Goal: Task Accomplishment & Management: Manage account settings

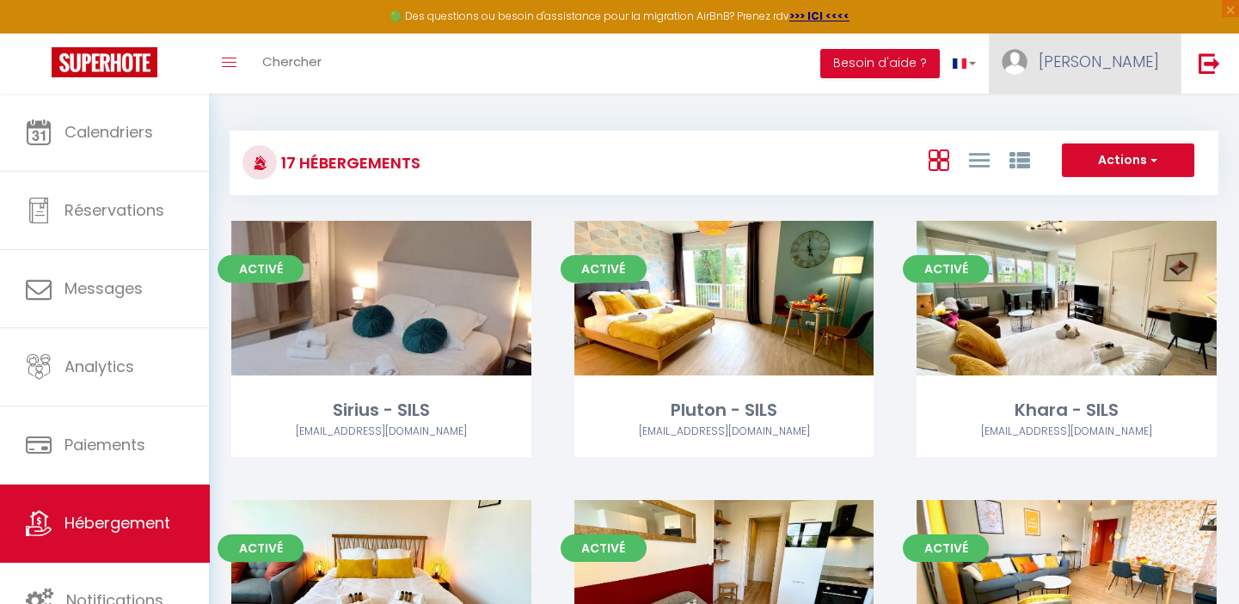
click at [1136, 59] on span "[PERSON_NAME]" at bounding box center [1098, 61] width 120 height 21
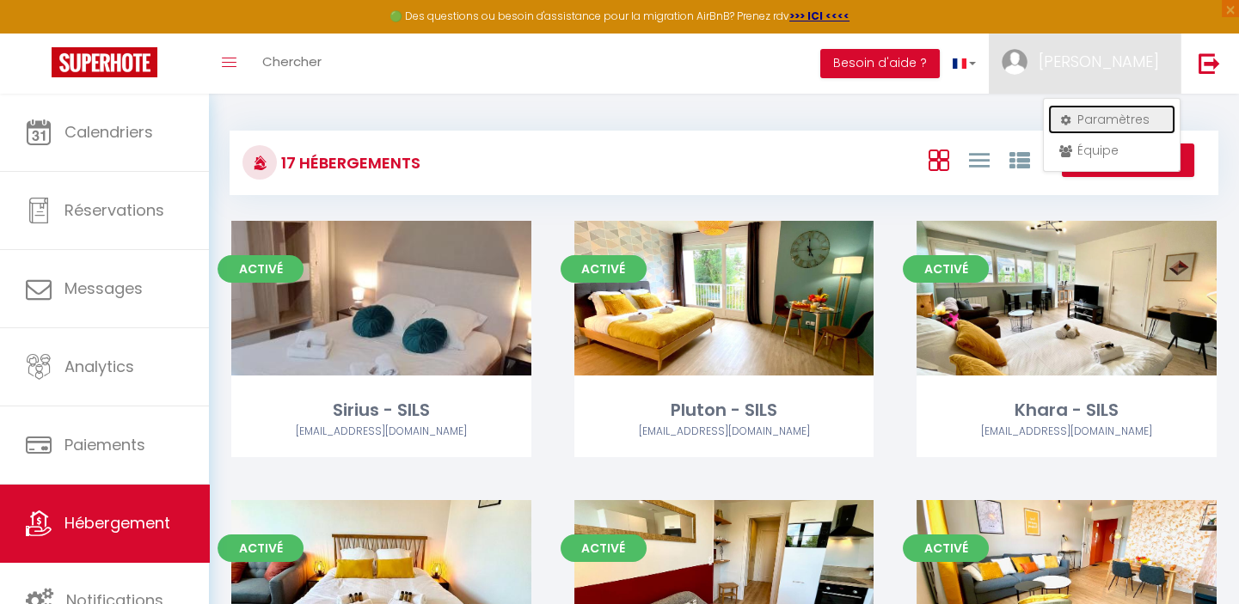
click at [1099, 121] on link "Paramètres" at bounding box center [1111, 119] width 127 height 29
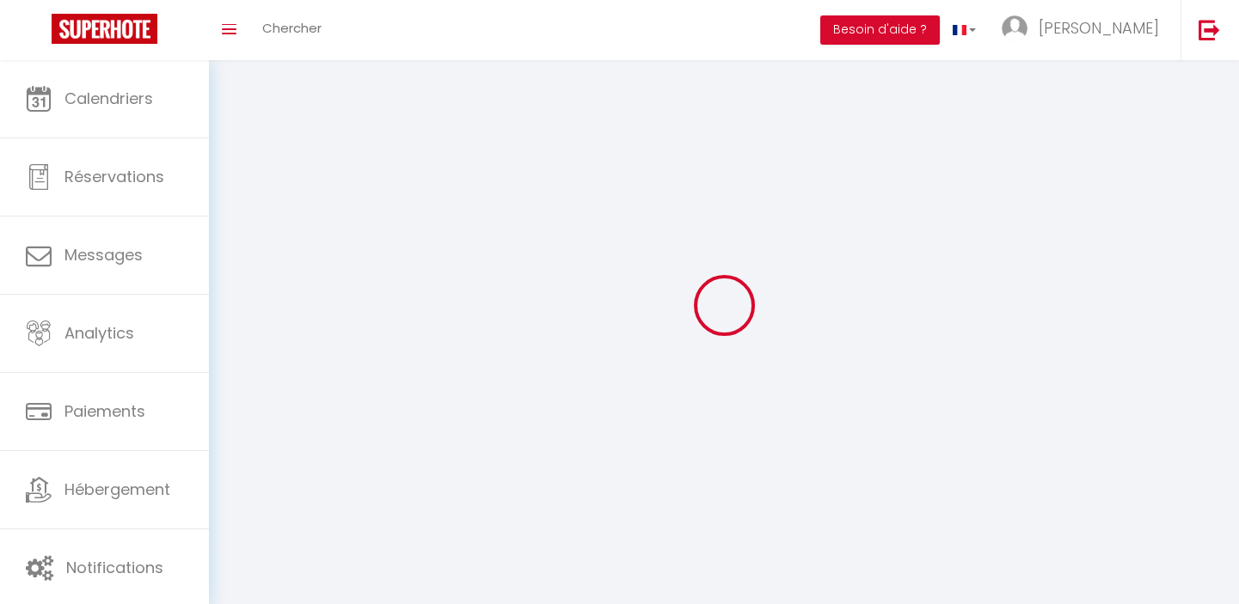
type input "[PERSON_NAME]"
type input "LE QUILLEUC"
type input "0695290428"
type input "SILS 294 route de Langrune"
type input "14750"
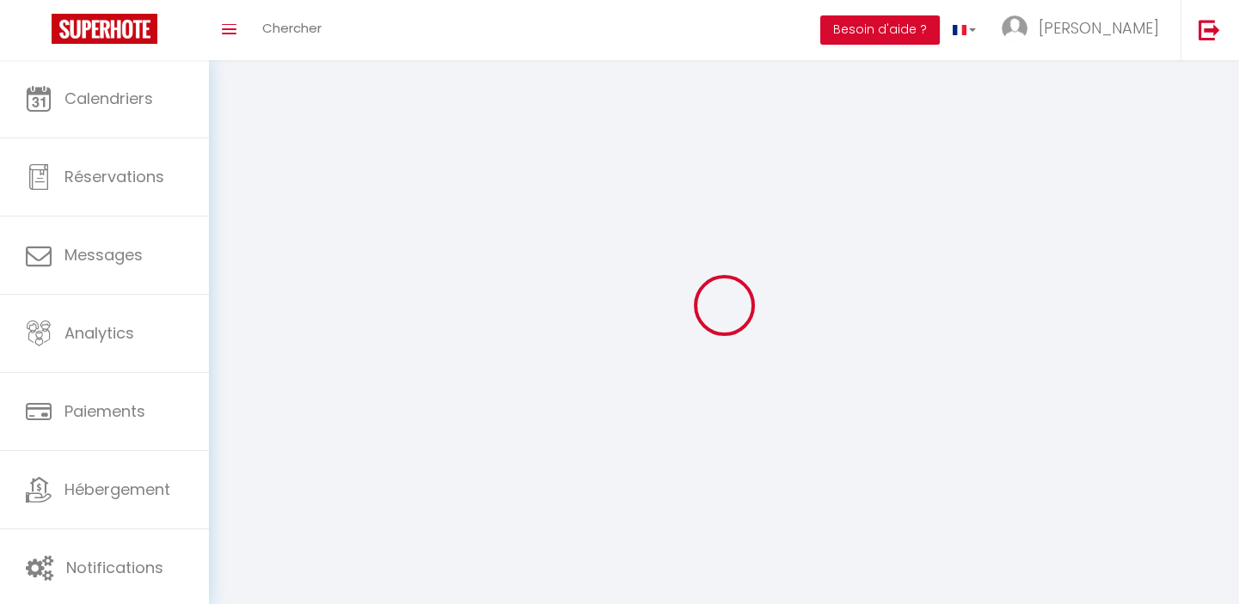
type input "Saint Aubin Sur Mer"
select select "28"
type input "gtuT7QKSrM0WSHUqQxeKChPul"
type input "8M2CrDgQC1M9i37yynTqYbr4G"
select select "fr"
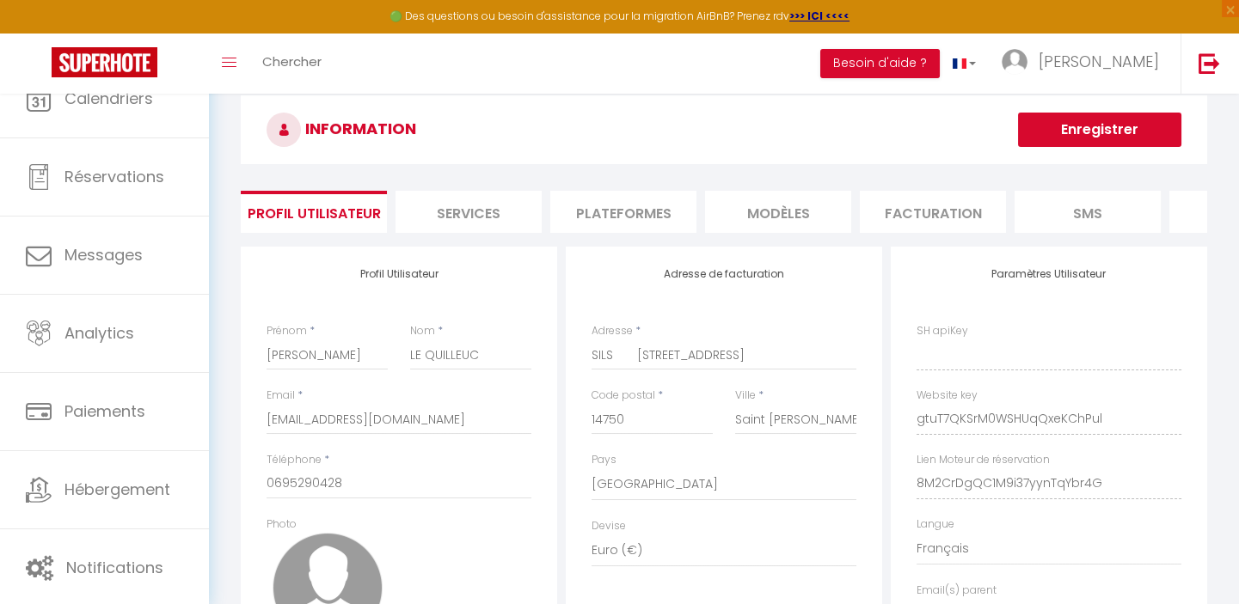
type input "gtuT7QKSrM0WSHUqQxeKChPul"
type input "8M2CrDgQC1M9i37yynTqYbr4G"
type input "https://app.superhote.com/#/get-available-rentals/8M2CrDgQC1M9i37yynTqYbr4G"
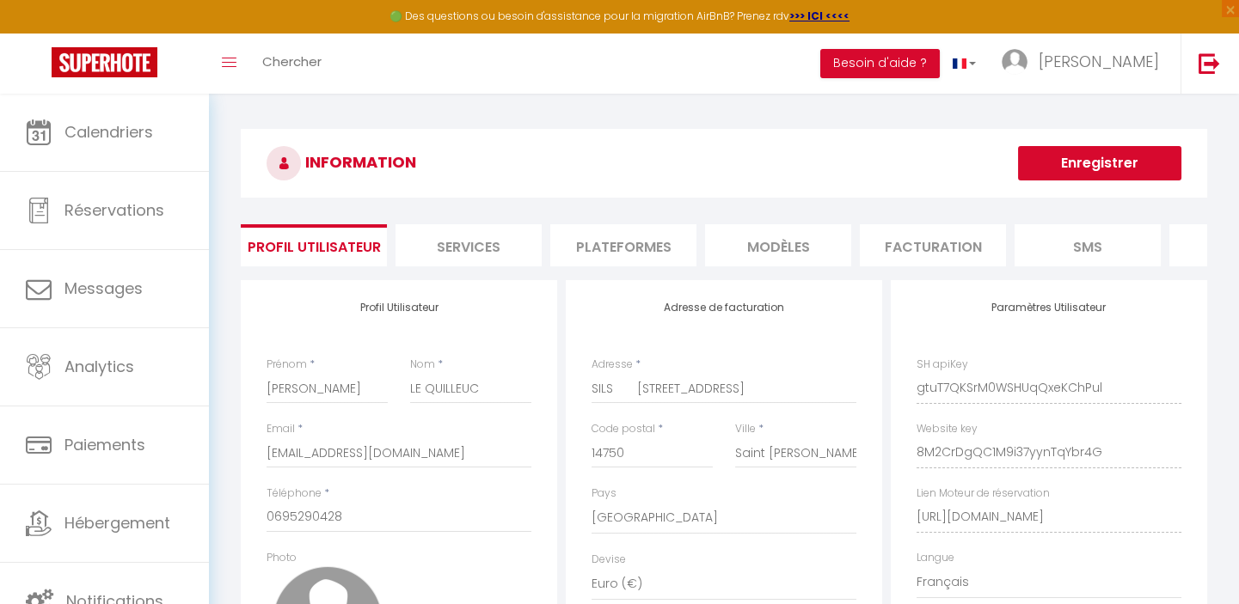
click at [452, 241] on li "Services" at bounding box center [468, 245] width 146 height 42
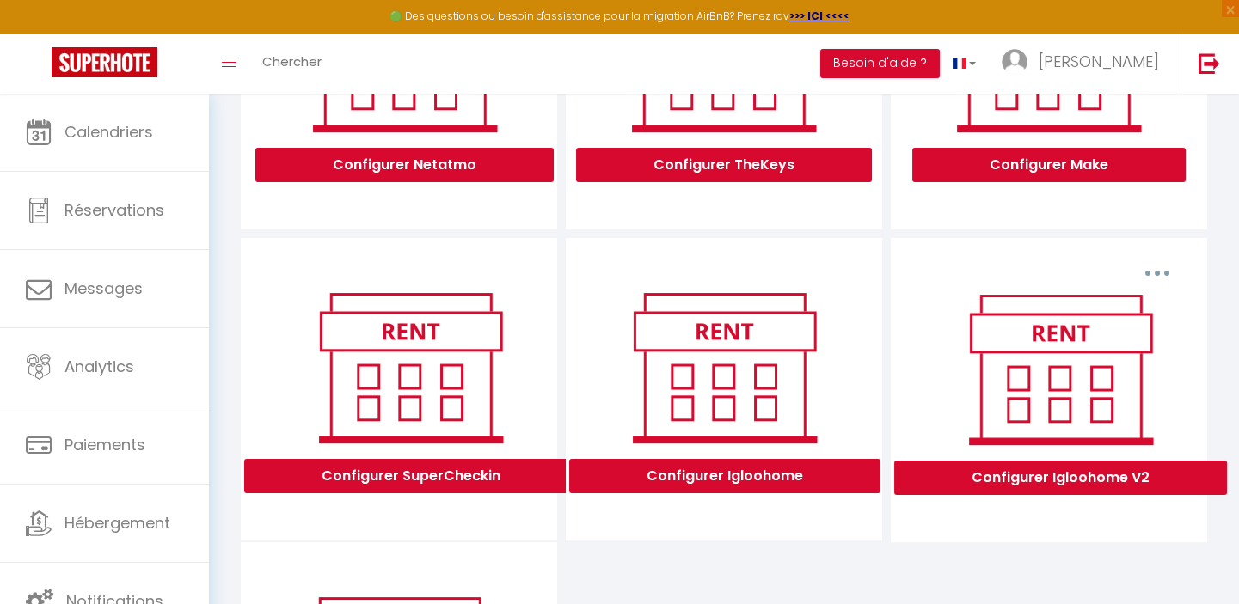
scroll to position [390, 0]
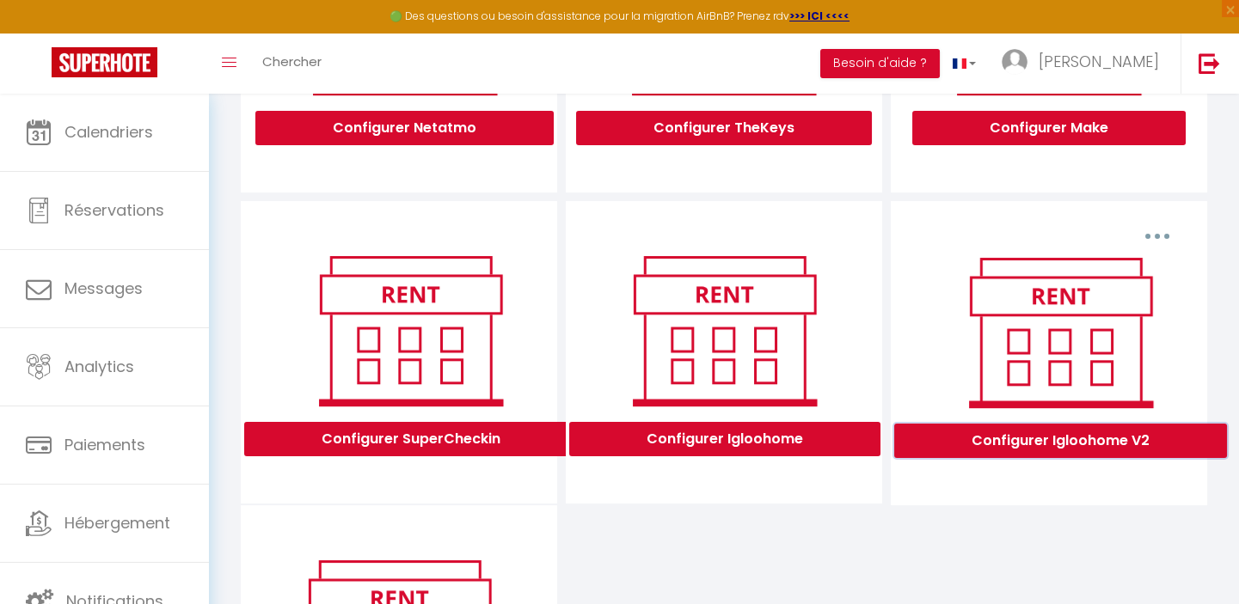
click at [1080, 456] on button "Configurer Igloohome V2" at bounding box center [1060, 441] width 333 height 34
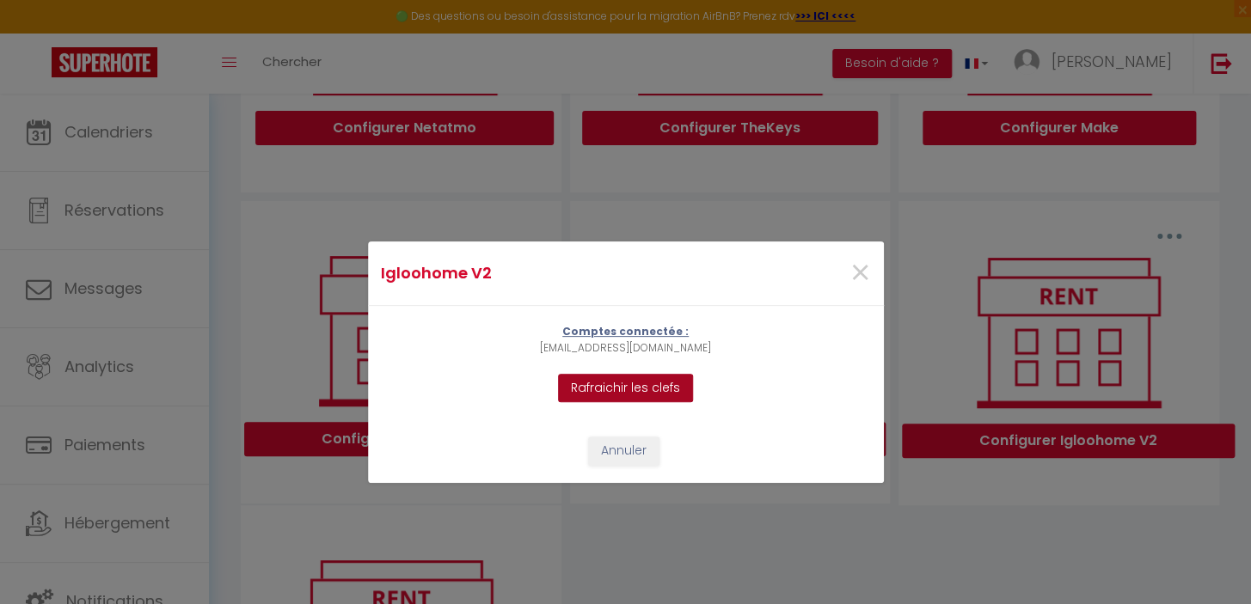
click at [616, 383] on button "Rafraichir les clefs" at bounding box center [625, 388] width 135 height 29
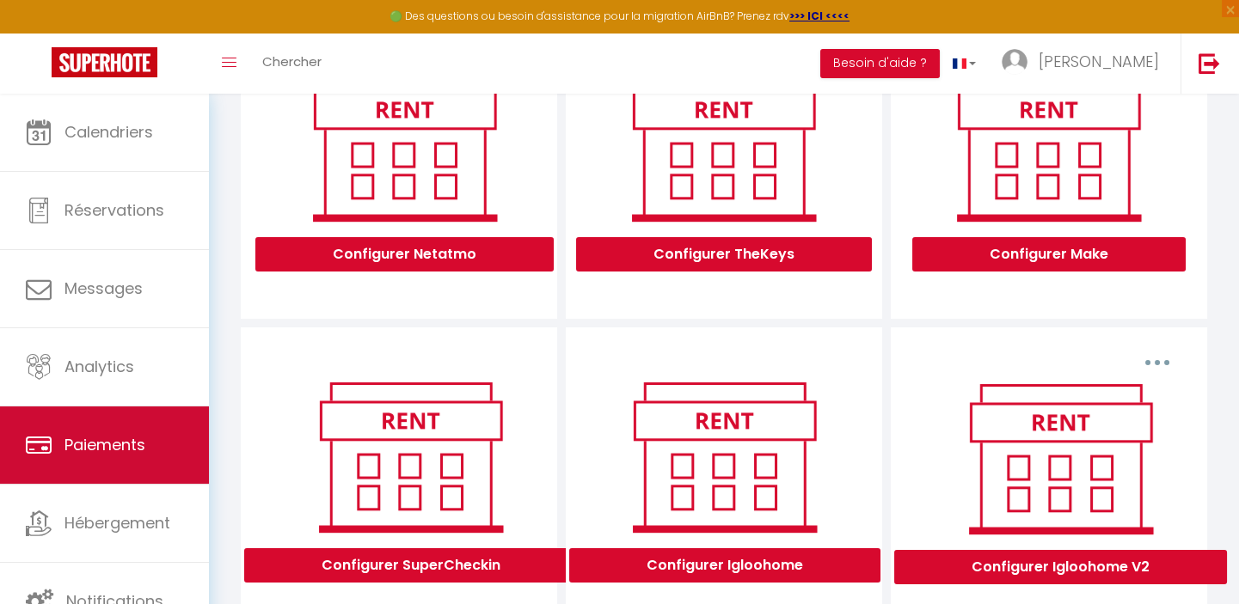
scroll to position [234, 0]
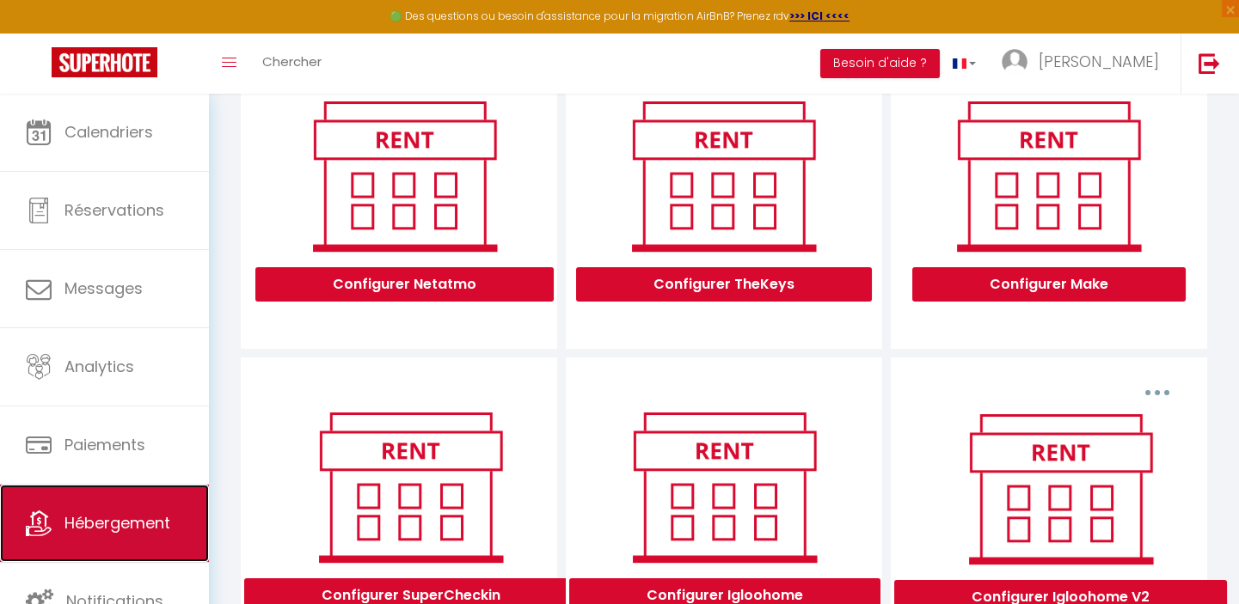
click at [94, 524] on span "Hébergement" at bounding box center [117, 522] width 106 height 21
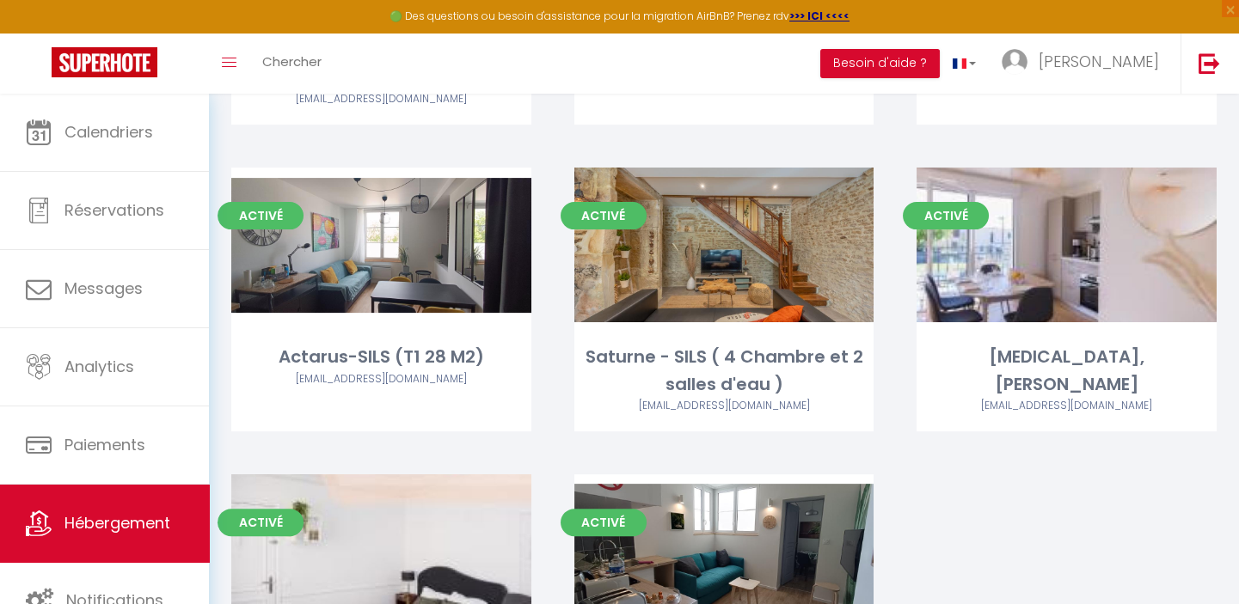
scroll to position [1135, 0]
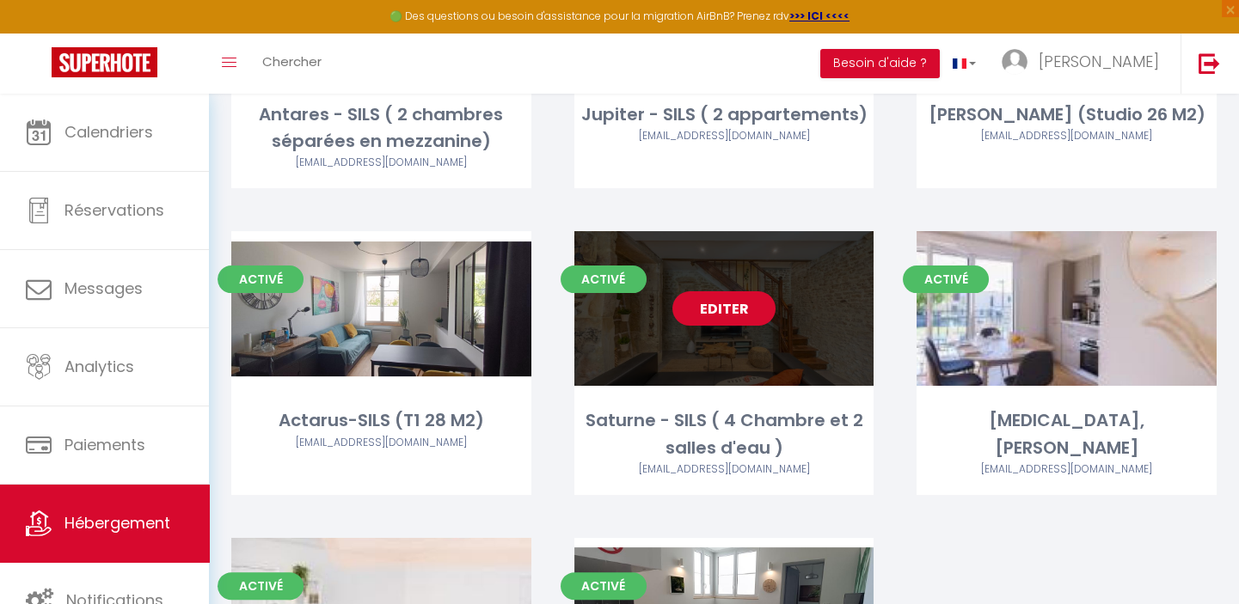
click at [701, 306] on link "Editer" at bounding box center [723, 308] width 103 height 34
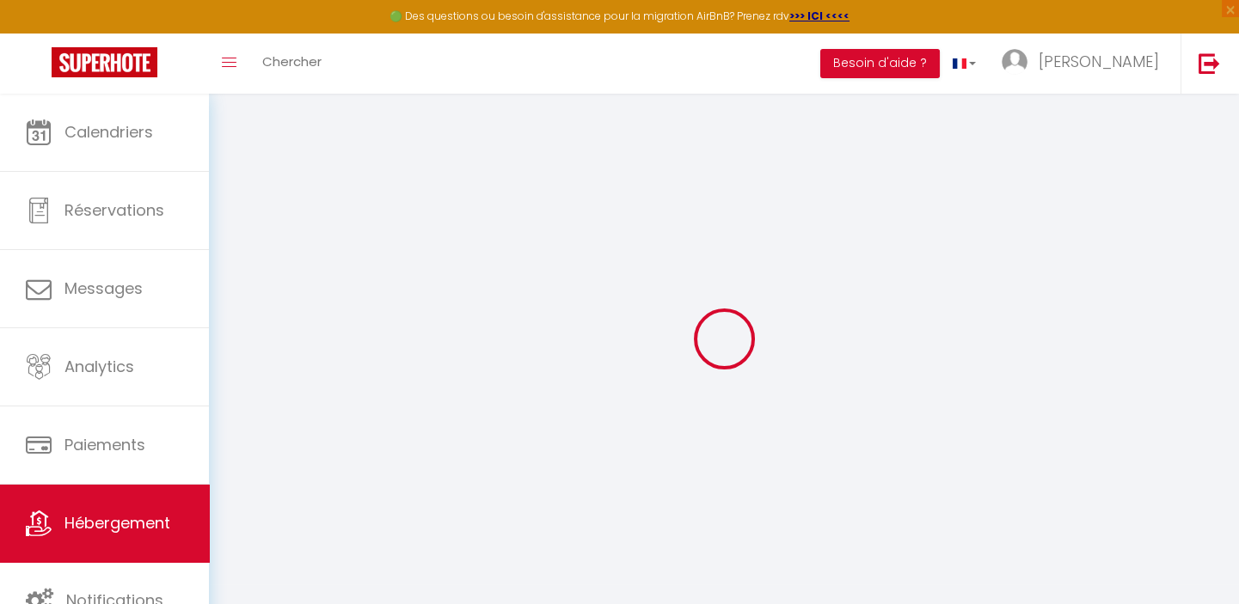
select select "IgloohomeV2"
select select "2"
checkbox input "true"
checkbox input "false"
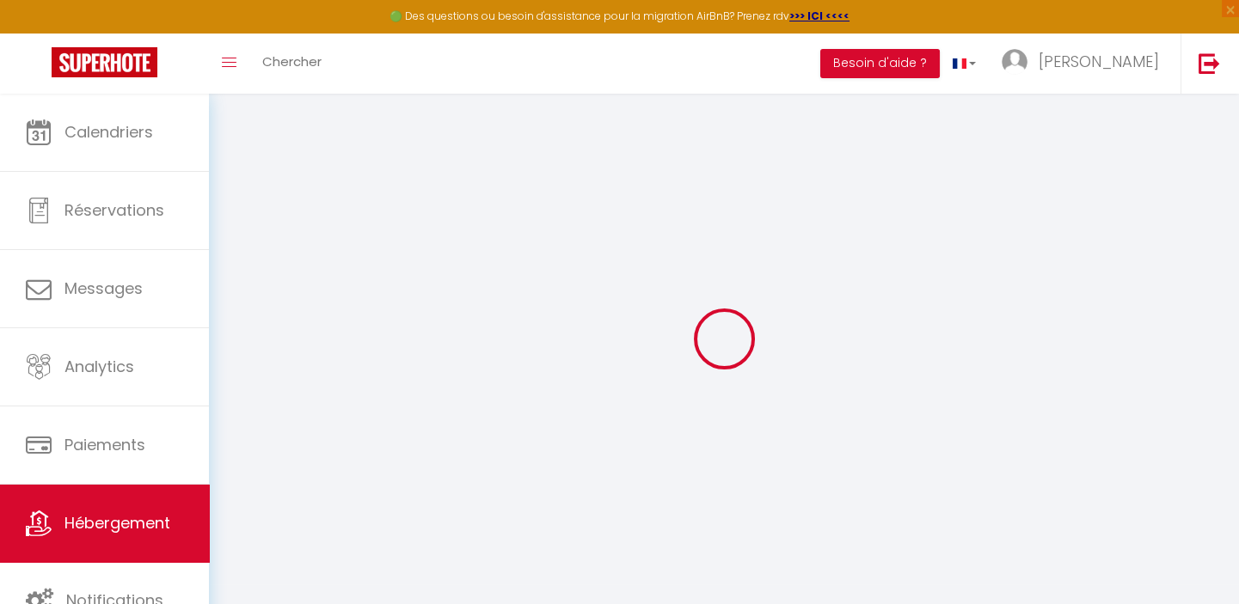
checkbox input "false"
checkbox input "true"
checkbox input "false"
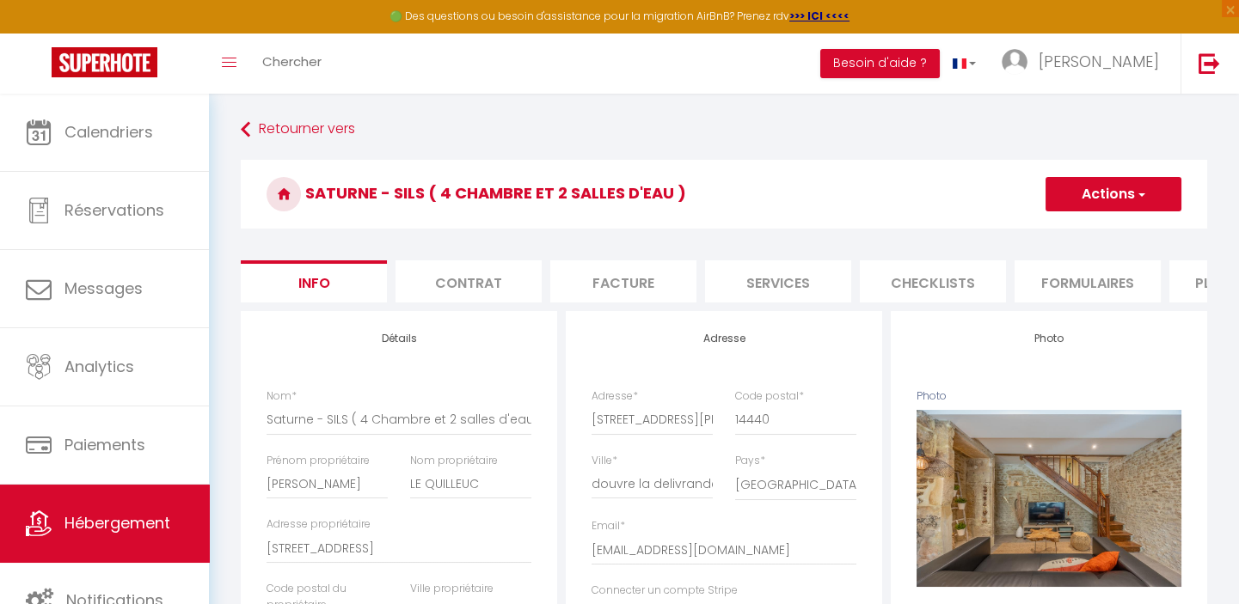
click at [769, 282] on li "Services" at bounding box center [778, 281] width 146 height 42
checkbox input "true"
checkbox input "false"
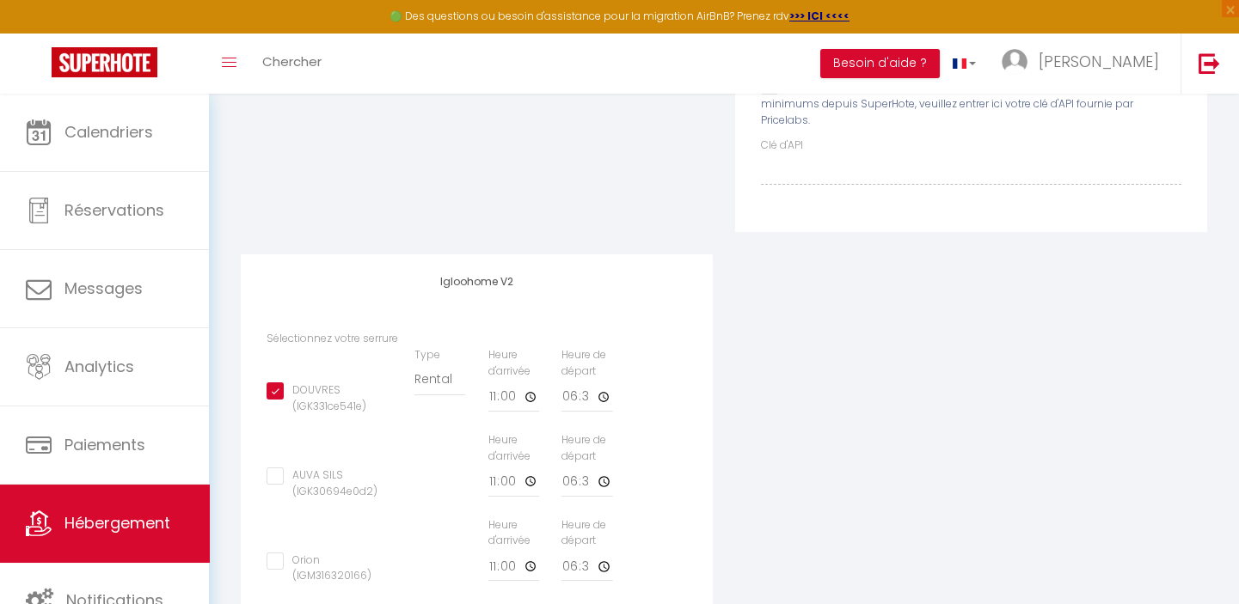
scroll to position [390, 0]
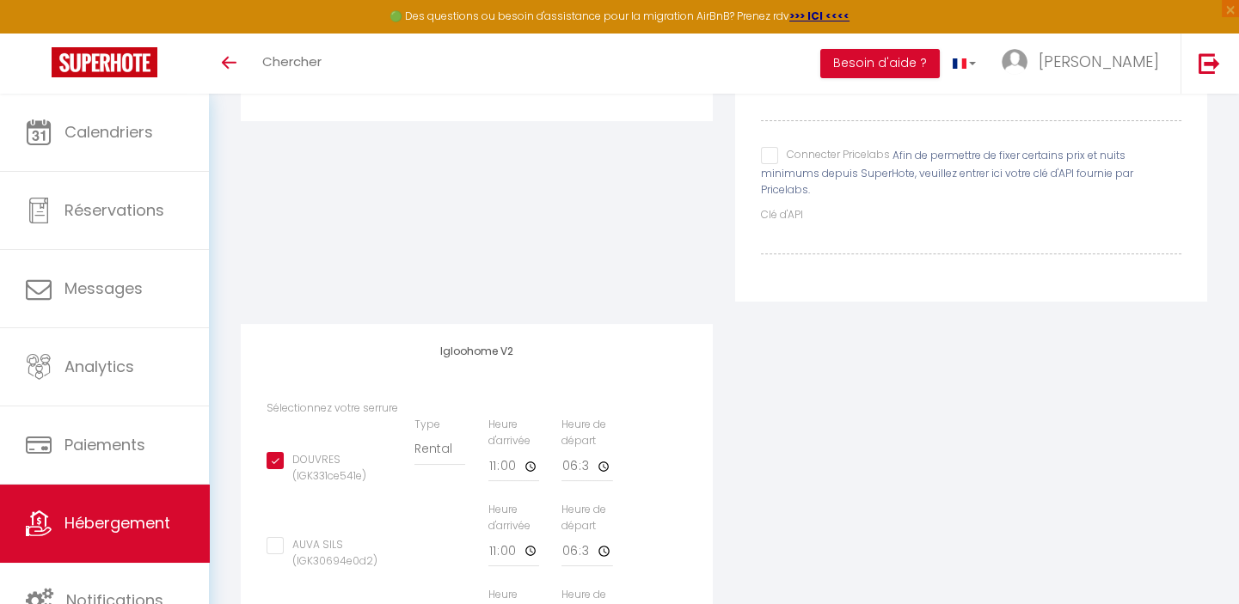
scroll to position [328, 0]
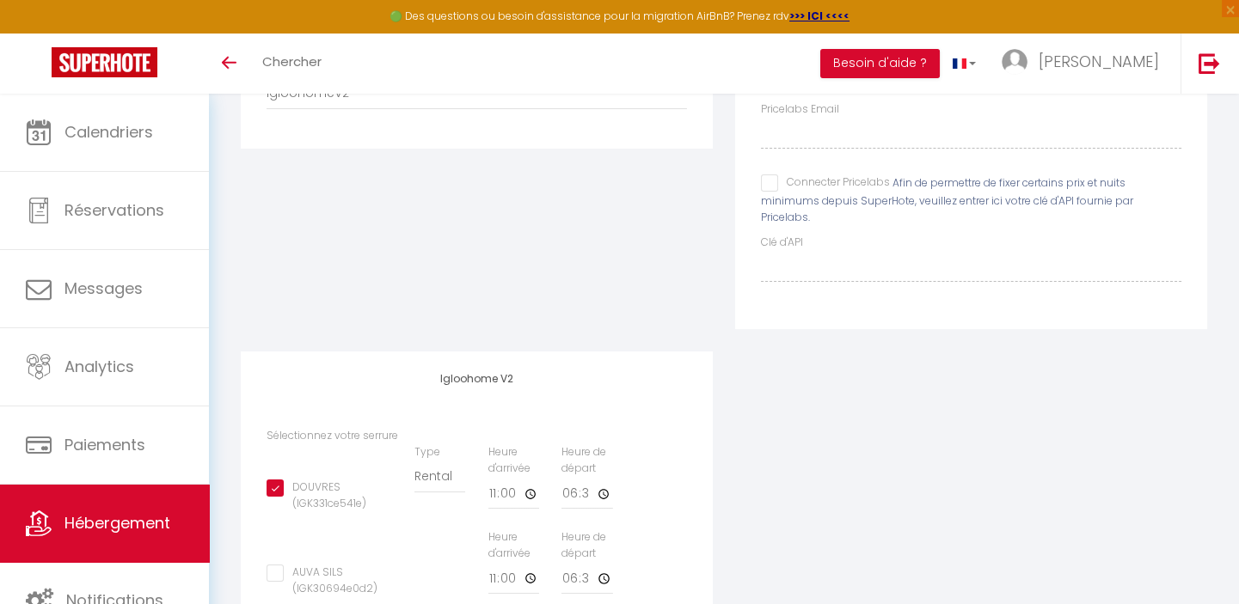
click at [428, 279] on div "Appareil connecté Types de verrouillage de compte IgloohomeV2" at bounding box center [477, 168] width 494 height 368
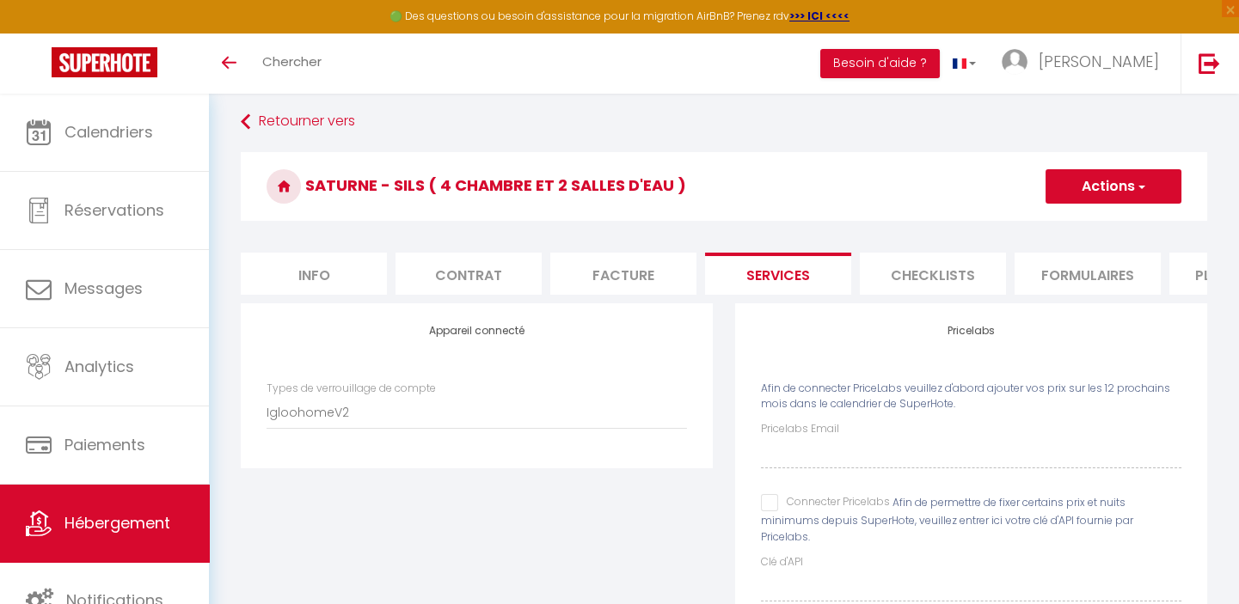
scroll to position [0, 0]
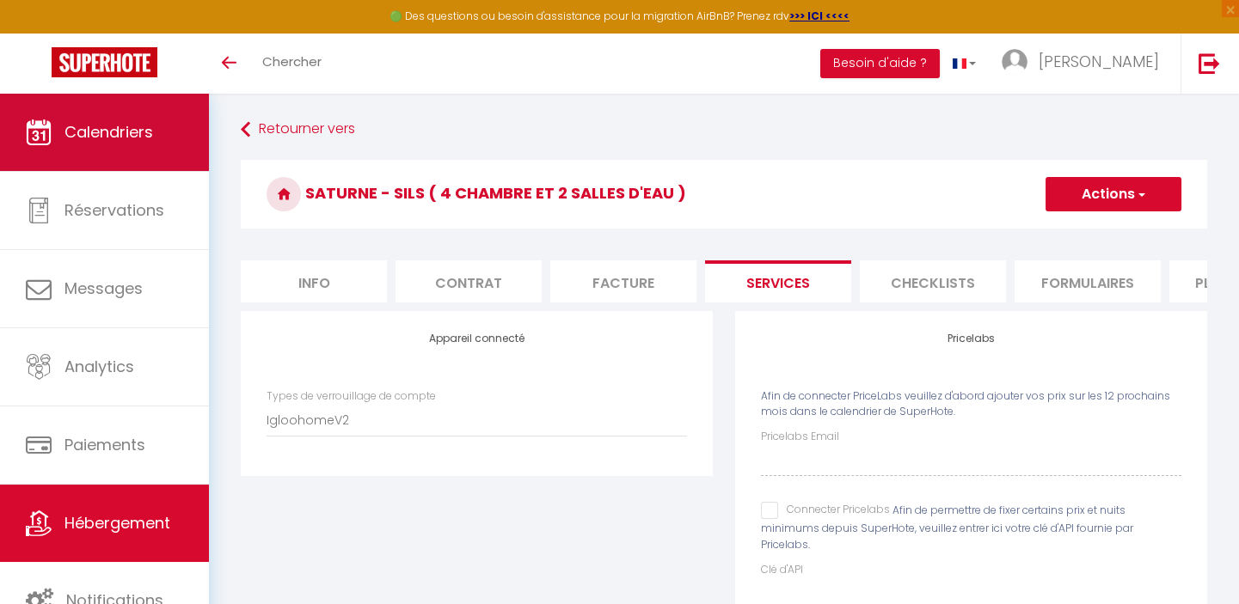
click at [94, 128] on span "Calendriers" at bounding box center [108, 131] width 89 height 21
